Goal: Task Accomplishment & Management: Use online tool/utility

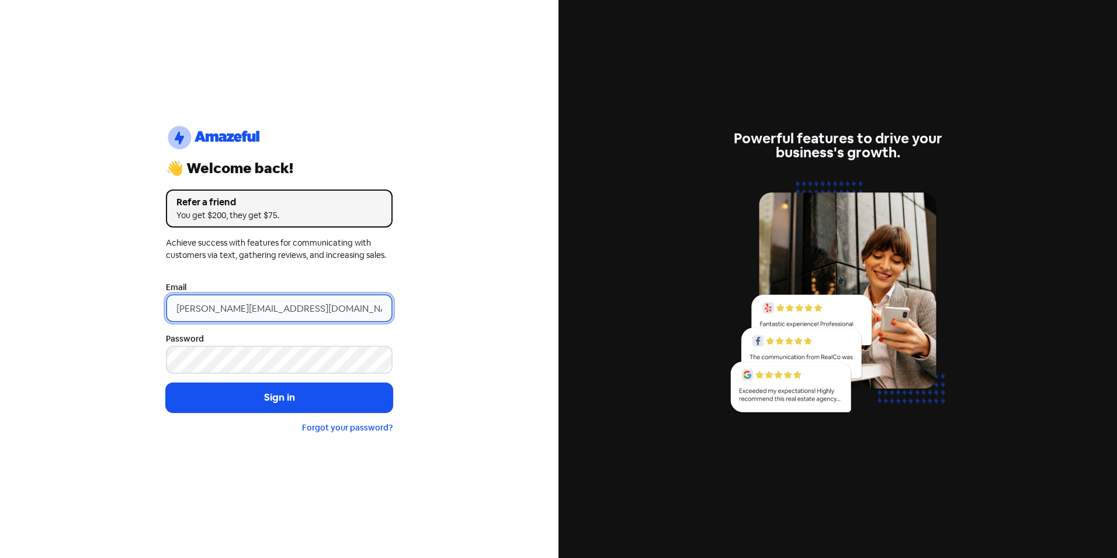
drag, startPoint x: 198, startPoint y: 308, endPoint x: 114, endPoint y: 306, distance: 83.6
click at [123, 308] on div "logo-amazeful_Logo 👋 Welcome back! Refer a friend You get $200, they get $75. A…" at bounding box center [279, 279] width 559 height 558
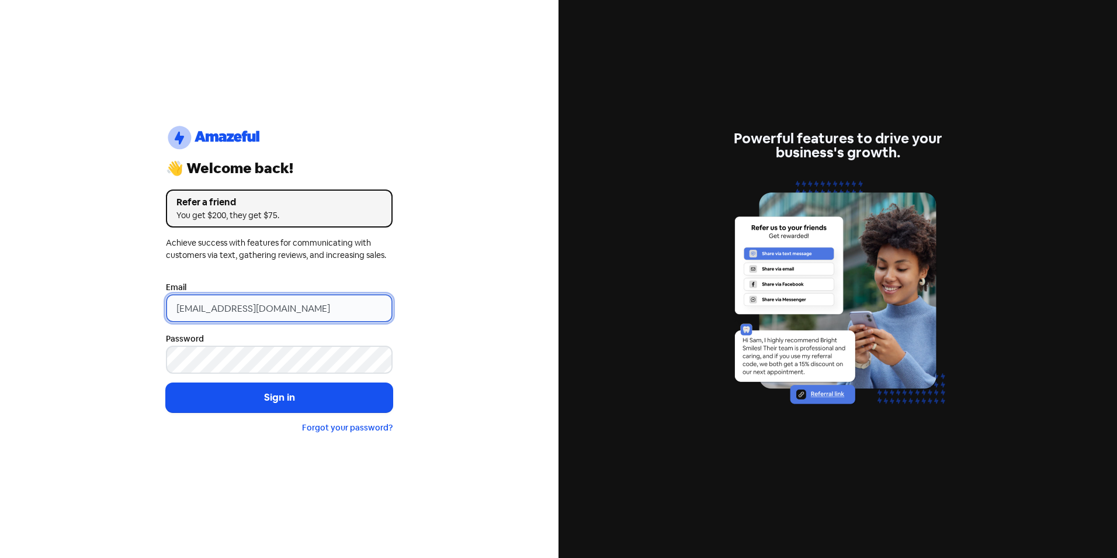
type input "[EMAIL_ADDRESS][DOMAIN_NAME]"
click at [166, 383] on button "Sign in" at bounding box center [279, 397] width 227 height 29
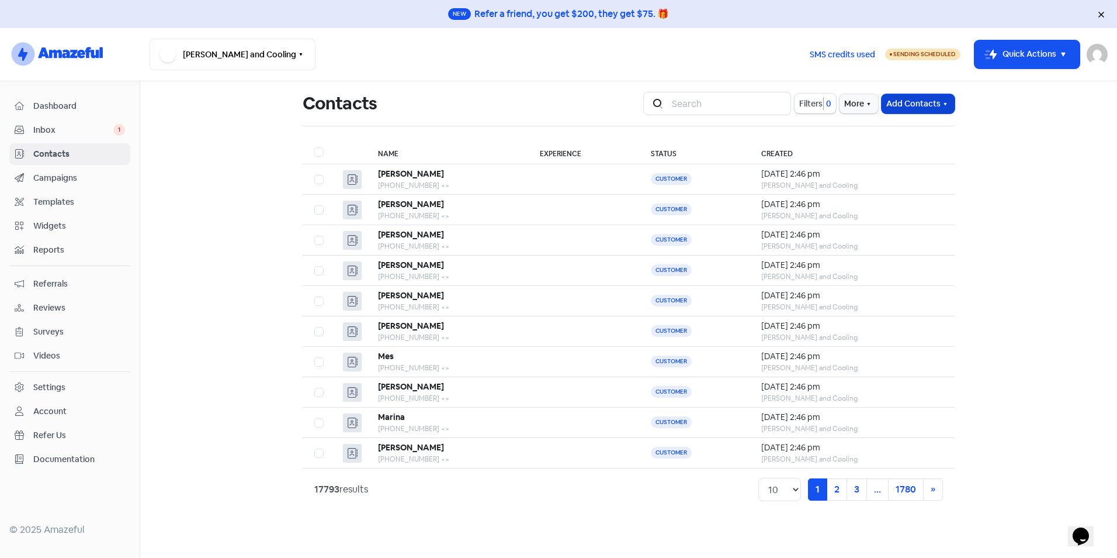
click at [931, 107] on button "Add Contacts" at bounding box center [918, 103] width 73 height 19
click at [893, 145] on button "Import contacts" at bounding box center [904, 152] width 99 height 23
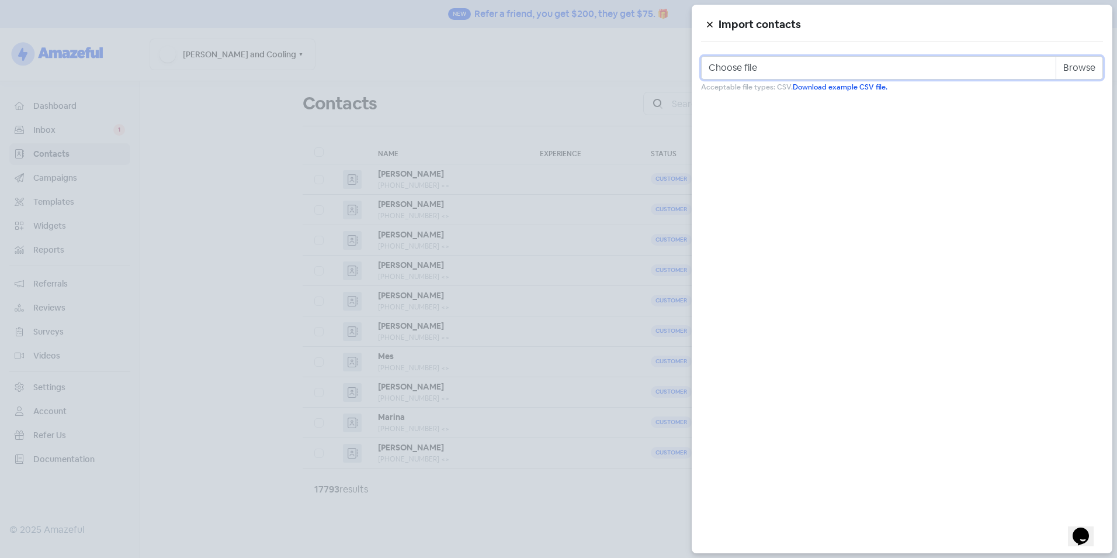
click at [1084, 68] on input "Choose file" at bounding box center [902, 67] width 402 height 23
type input "C:\fakepath\Review Template.csv"
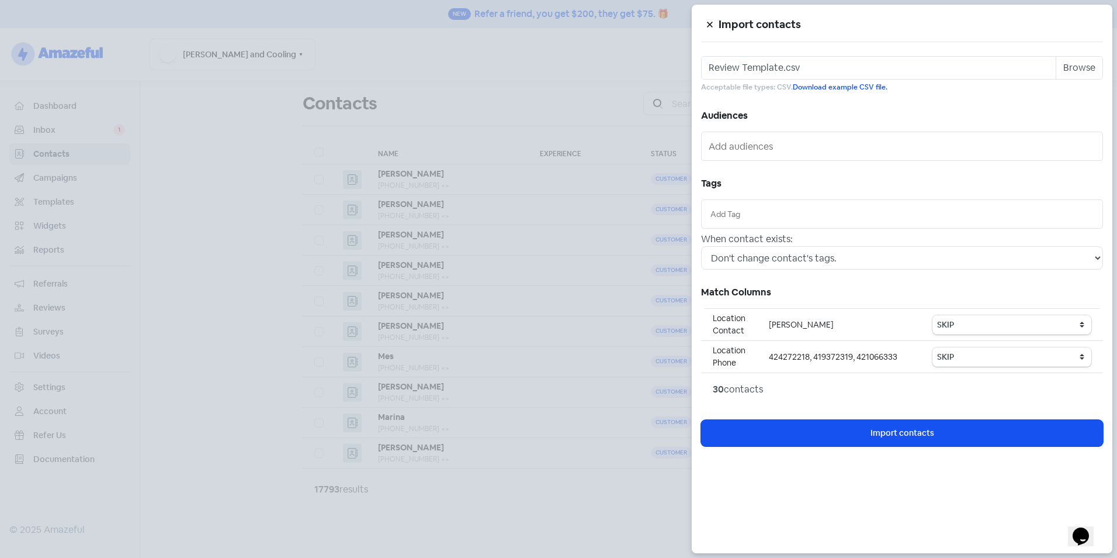
click at [770, 221] on li at bounding box center [902, 214] width 389 height 16
click at [767, 209] on input "text" at bounding box center [902, 213] width 383 height 13
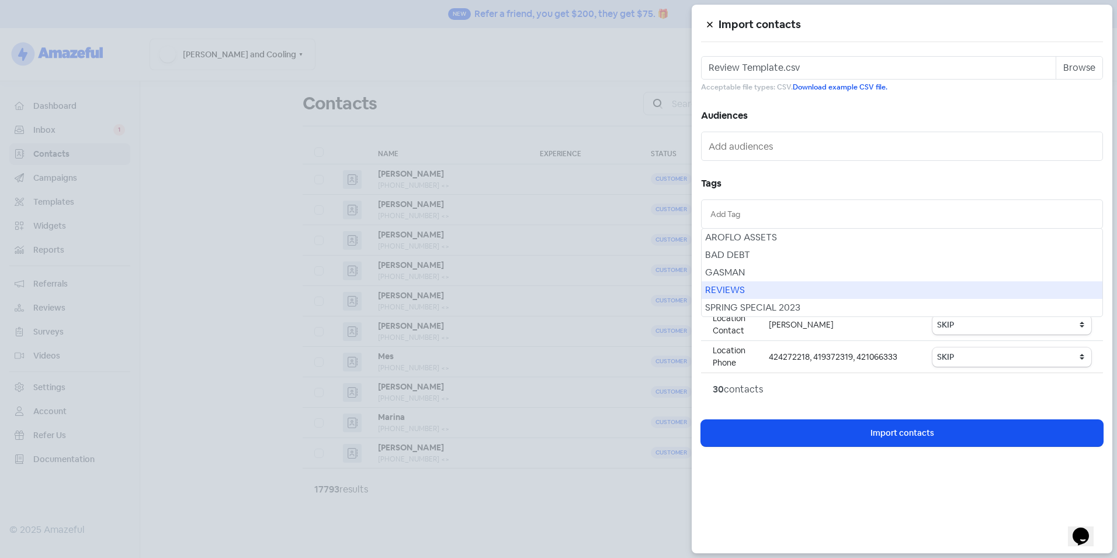
click at [743, 289] on div "REVIEWS" at bounding box center [902, 290] width 401 height 18
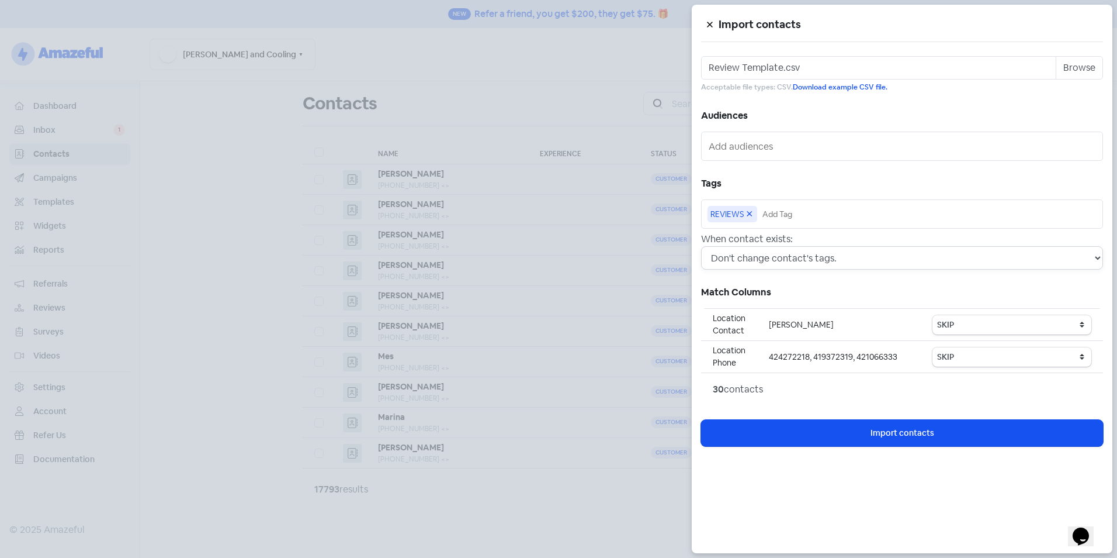
click at [790, 260] on select "Don't change contact's tags. Don't change contact's existing tags, but add new …" at bounding box center [902, 257] width 402 height 23
select select "2"
click at [701, 246] on select "Don't change contact's tags. Don't change contact's existing tags, but add new …" at bounding box center [902, 257] width 402 height 23
drag, startPoint x: 958, startPoint y: 325, endPoint x: 965, endPoint y: 316, distance: 11.7
click at [958, 325] on select "SKIP First name Last name Mobile number Email address Contact status Category 1…" at bounding box center [1012, 324] width 159 height 19
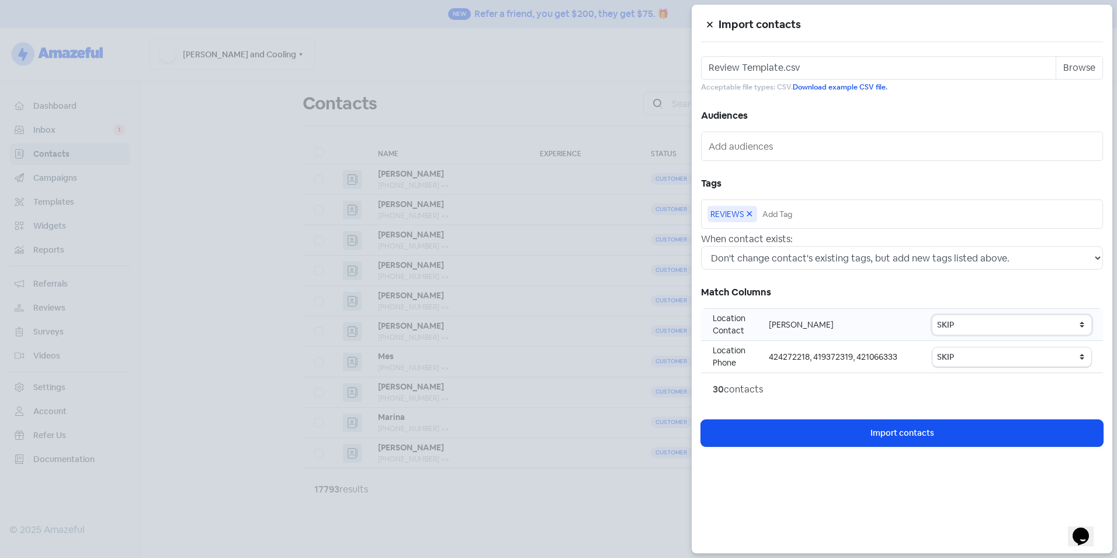
select select "first_name"
click at [934, 315] on select "SKIP First name Last name Mobile number Email address Contact status Category 1…" at bounding box center [1012, 324] width 159 height 19
drag, startPoint x: 981, startPoint y: 359, endPoint x: 981, endPoint y: 349, distance: 10.0
click at [981, 359] on select "SKIP First name Last name Mobile number Email address Contact status Category 1…" at bounding box center [1012, 356] width 159 height 19
select select "phone"
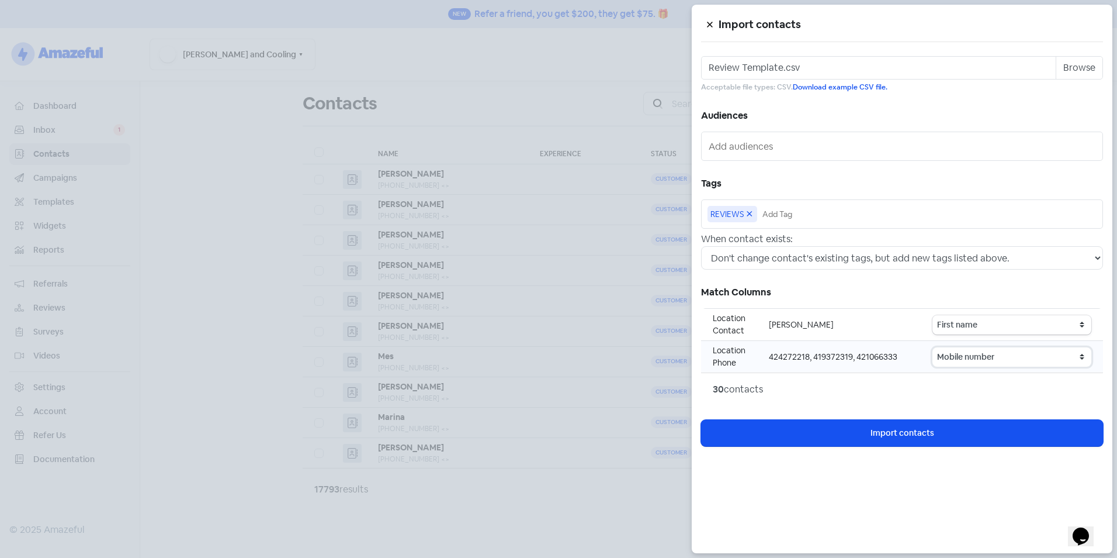
click at [934, 347] on select "SKIP First name Last name Mobile number Email address Contact status Category 1…" at bounding box center [1012, 356] width 159 height 19
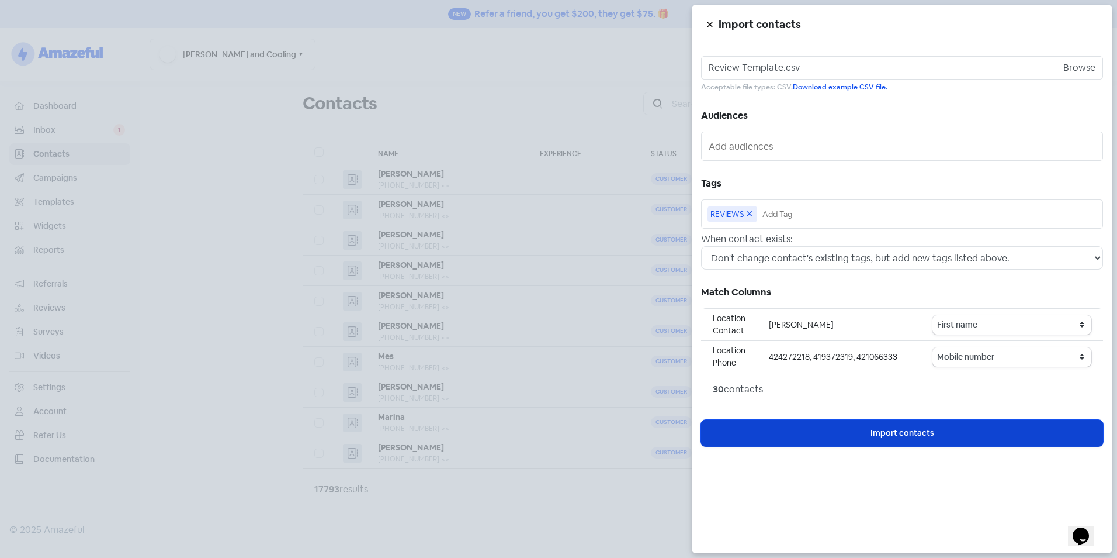
click at [840, 429] on button "Icon For Loading Import contacts" at bounding box center [902, 433] width 402 height 26
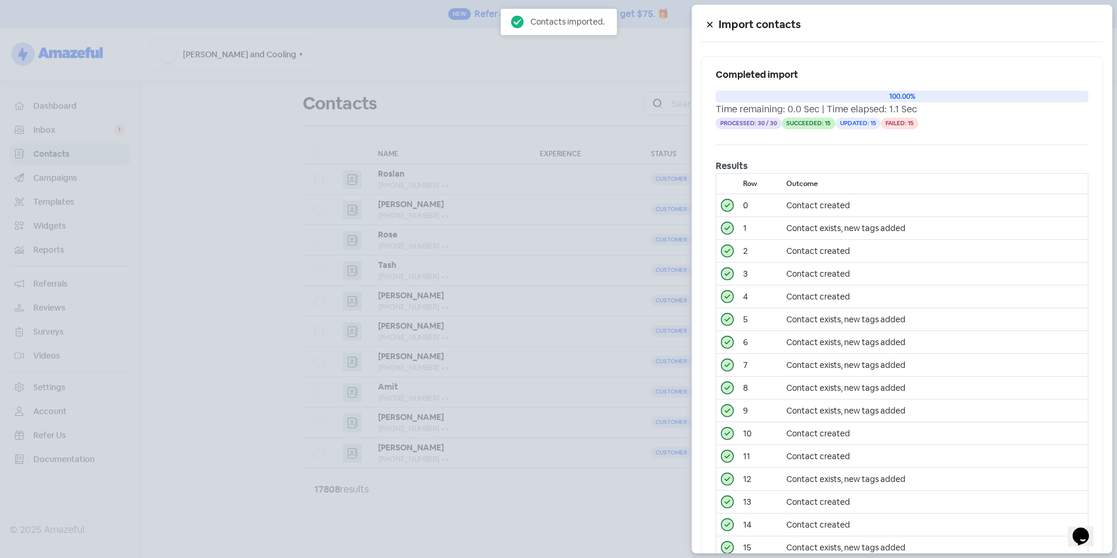
click at [271, 154] on div at bounding box center [558, 279] width 1117 height 558
